Goal: Communication & Community: Answer question/provide support

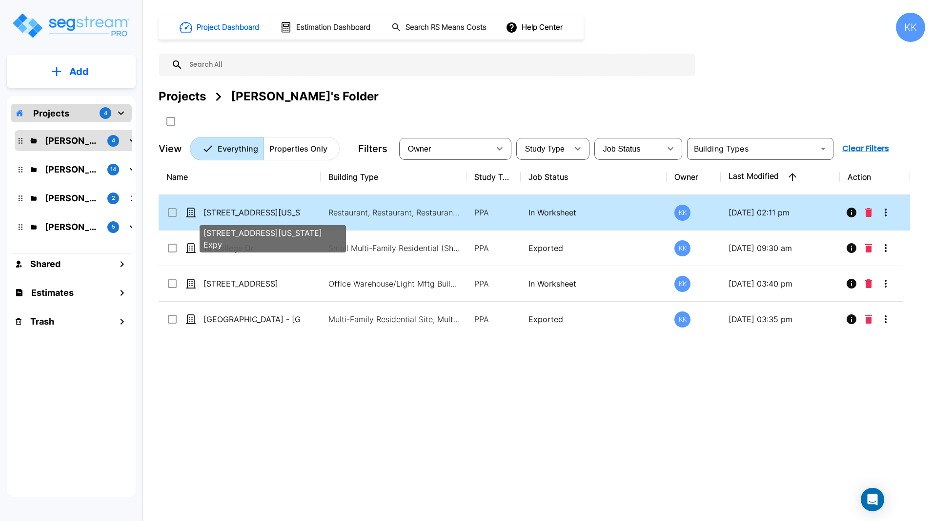
click at [278, 214] on p "[STREET_ADDRESS][US_STATE] Expy" at bounding box center [252, 213] width 98 height 12
checkbox input "true"
click at [278, 214] on p "[STREET_ADDRESS][US_STATE] Expy" at bounding box center [252, 213] width 98 height 12
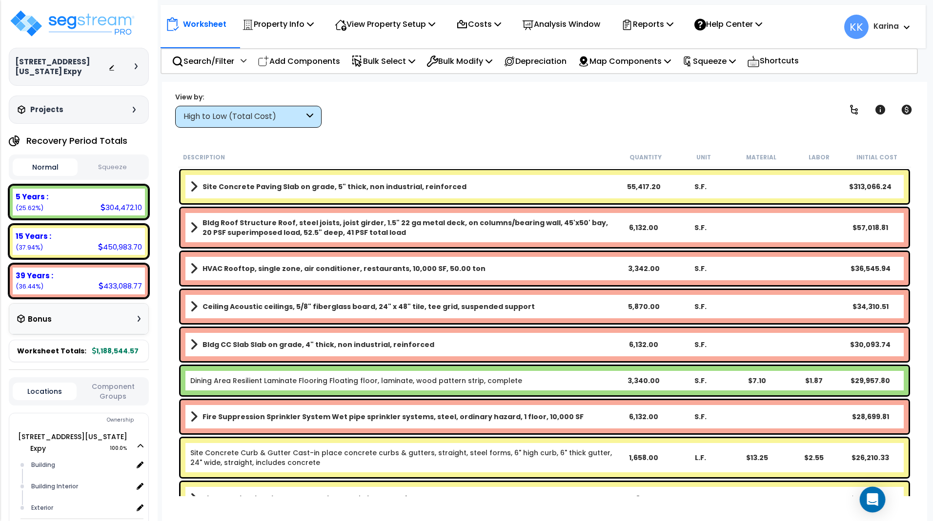
click at [867, 495] on div "Open Intercom Messenger" at bounding box center [873, 500] width 26 height 26
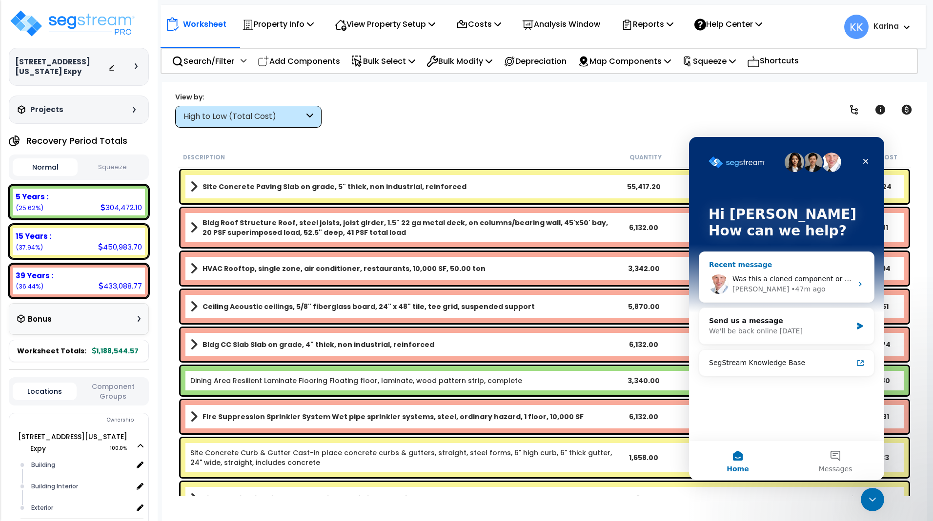
click at [753, 284] on div "Was this a cloned component or a cloned building [PERSON_NAME]?" at bounding box center [792, 279] width 120 height 10
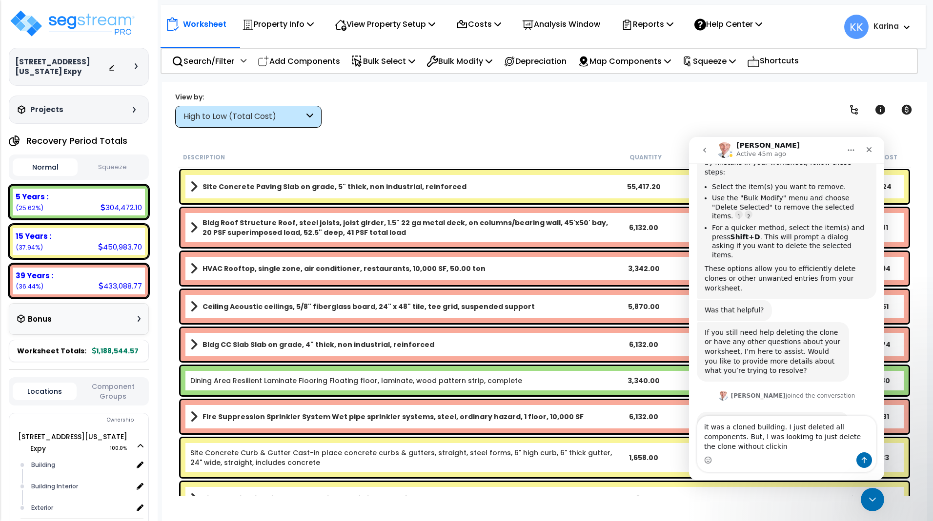
scroll to position [263, 0]
click at [755, 437] on textarea "it was a cloned building. I just deleted all components. But, I was lookimg to …" at bounding box center [786, 435] width 179 height 36
click at [790, 451] on textarea "it was a cloned building. I just deleted all components. But, I was looking to …" at bounding box center [786, 435] width 179 height 36
type textarea "it was a cloned building. I just deleted all components. But, I was looking to …"
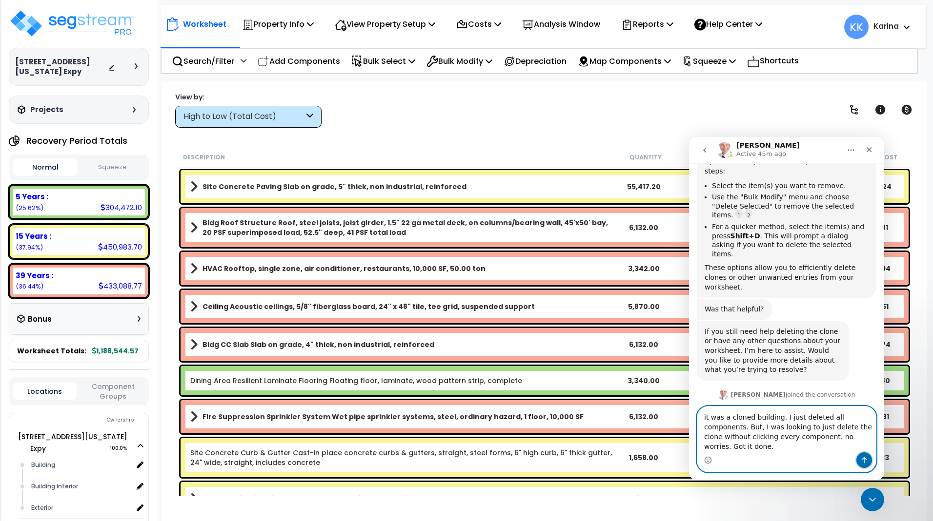
click at [864, 459] on icon "Send a message…" at bounding box center [864, 461] width 8 height 8
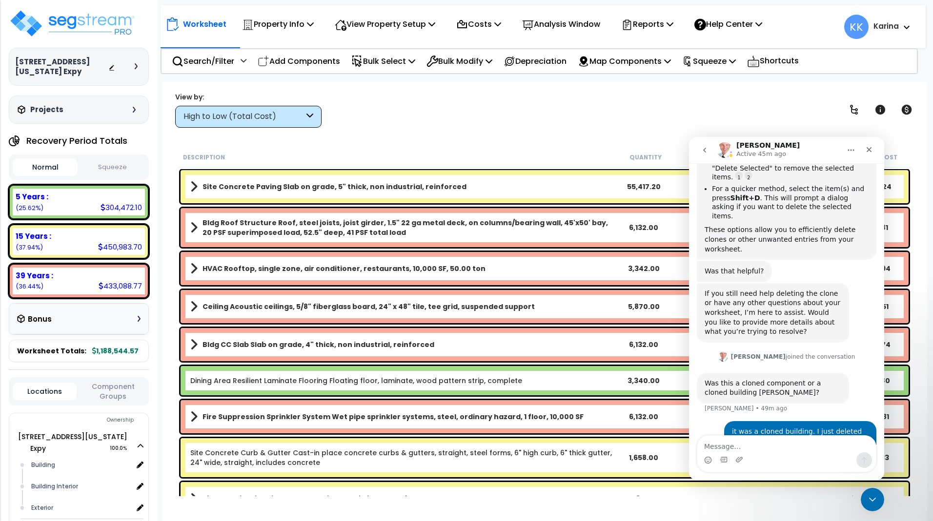
click at [506, 113] on div "View by: High to Low (Total Cost) High to Low (Total Cost)" at bounding box center [544, 110] width 745 height 36
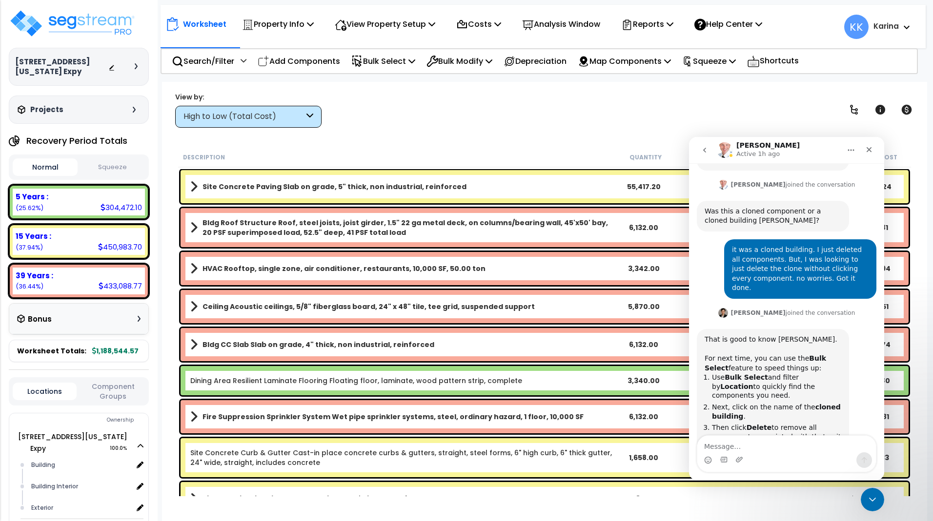
scroll to position [474, 0]
